Goal: Navigation & Orientation: Find specific page/section

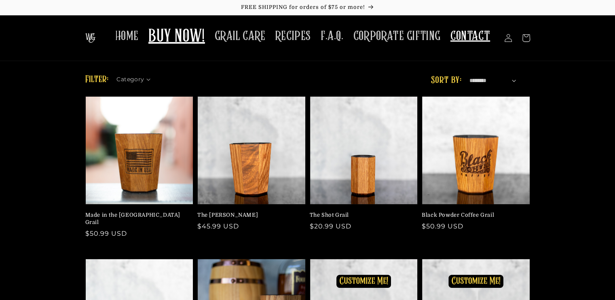
click at [462, 37] on span "CONTACT" at bounding box center [471, 36] width 40 height 16
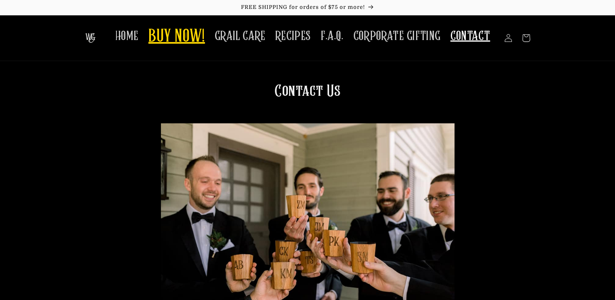
click at [173, 35] on span "BUY NOW!" at bounding box center [176, 37] width 57 height 22
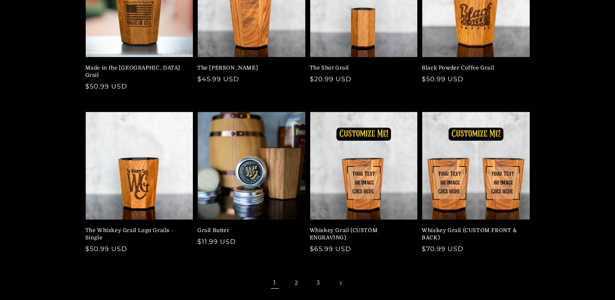
scroll to position [162, 0]
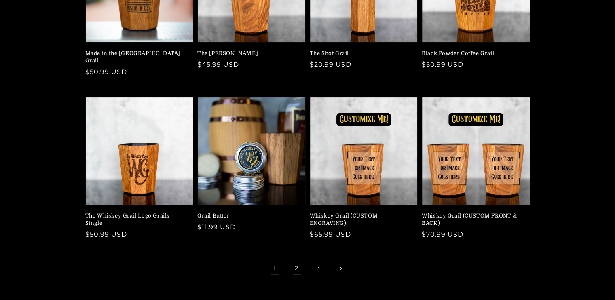
click at [298, 262] on link "2" at bounding box center [297, 269] width 18 height 18
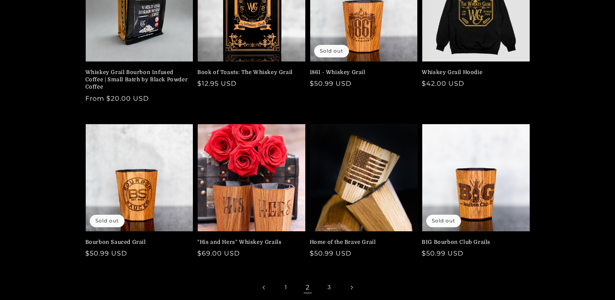
scroll to position [162, 0]
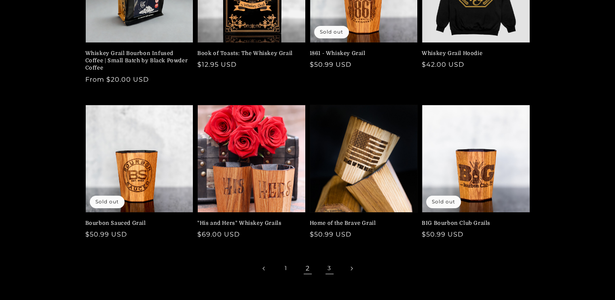
click at [332, 267] on link "3" at bounding box center [330, 269] width 18 height 18
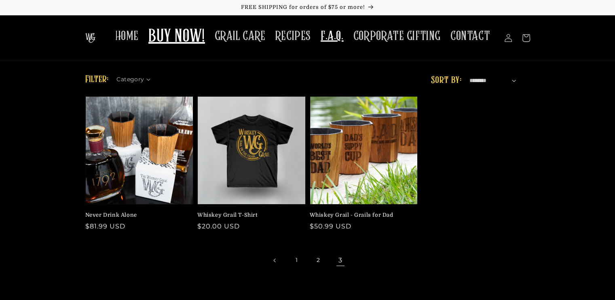
click at [341, 37] on span "F.A.Q." at bounding box center [332, 36] width 23 height 16
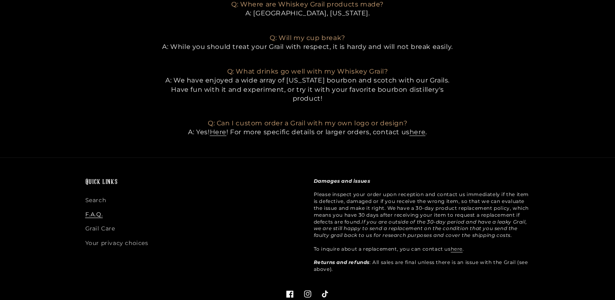
scroll to position [607, 0]
